Goal: Information Seeking & Learning: Find specific fact

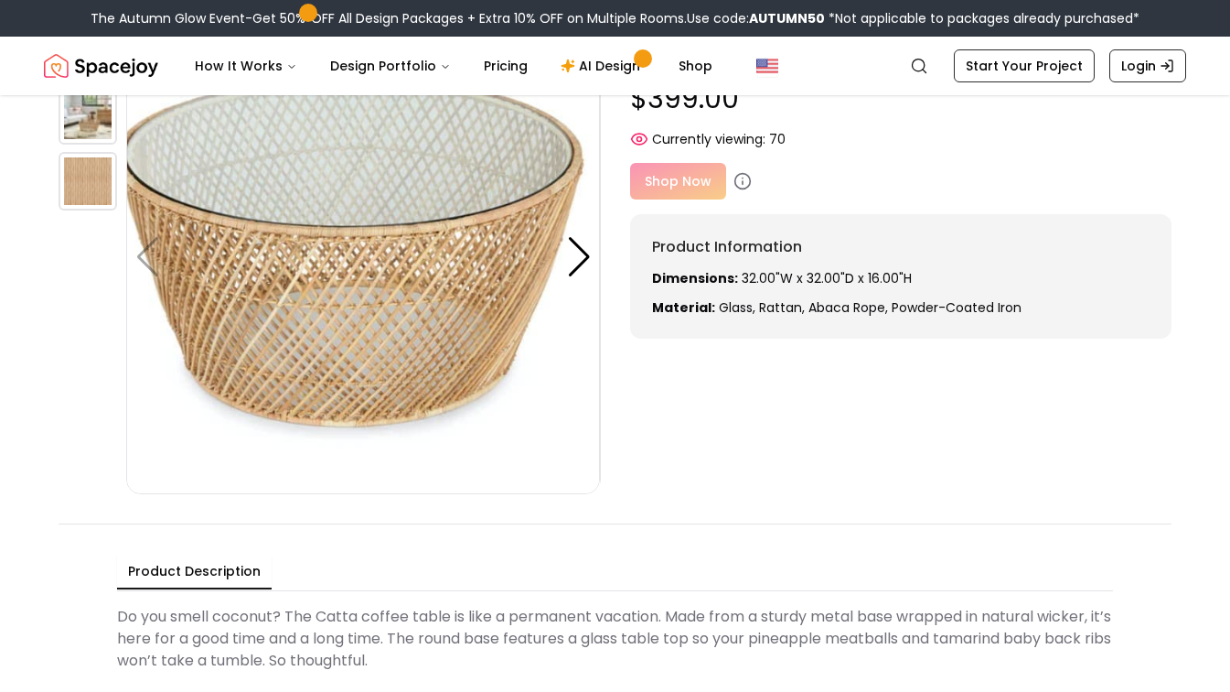
scroll to position [145, 0]
drag, startPoint x: 920, startPoint y: 271, endPoint x: 739, endPoint y: 274, distance: 181.1
click at [739, 274] on p "Dimensions: 32.00"W x 32.00"D x 16.00"H" at bounding box center [901, 277] width 499 height 18
copy p "32.00"W x 32.00"D x 16.00"H"
